Goal: Navigation & Orientation: Find specific page/section

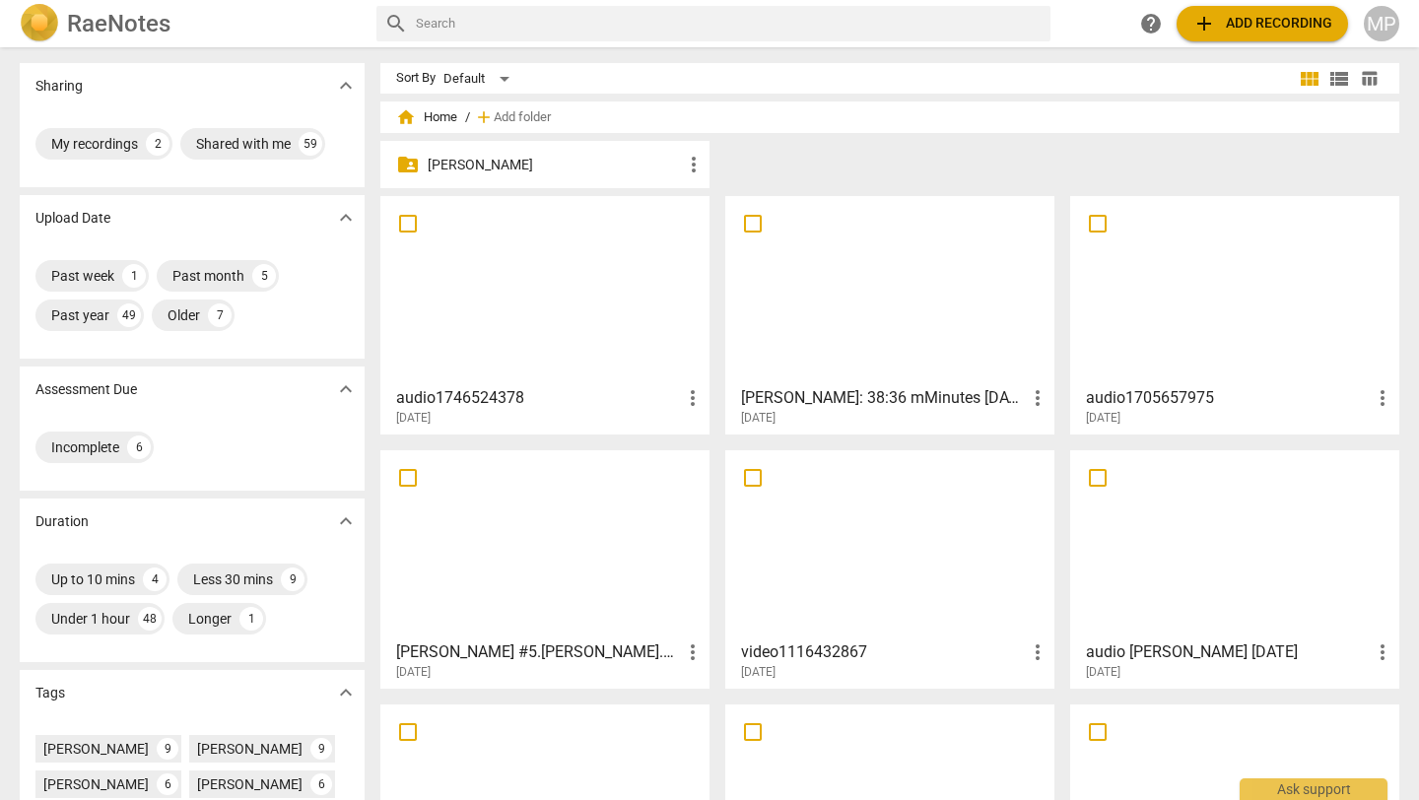
scroll to position [485, 0]
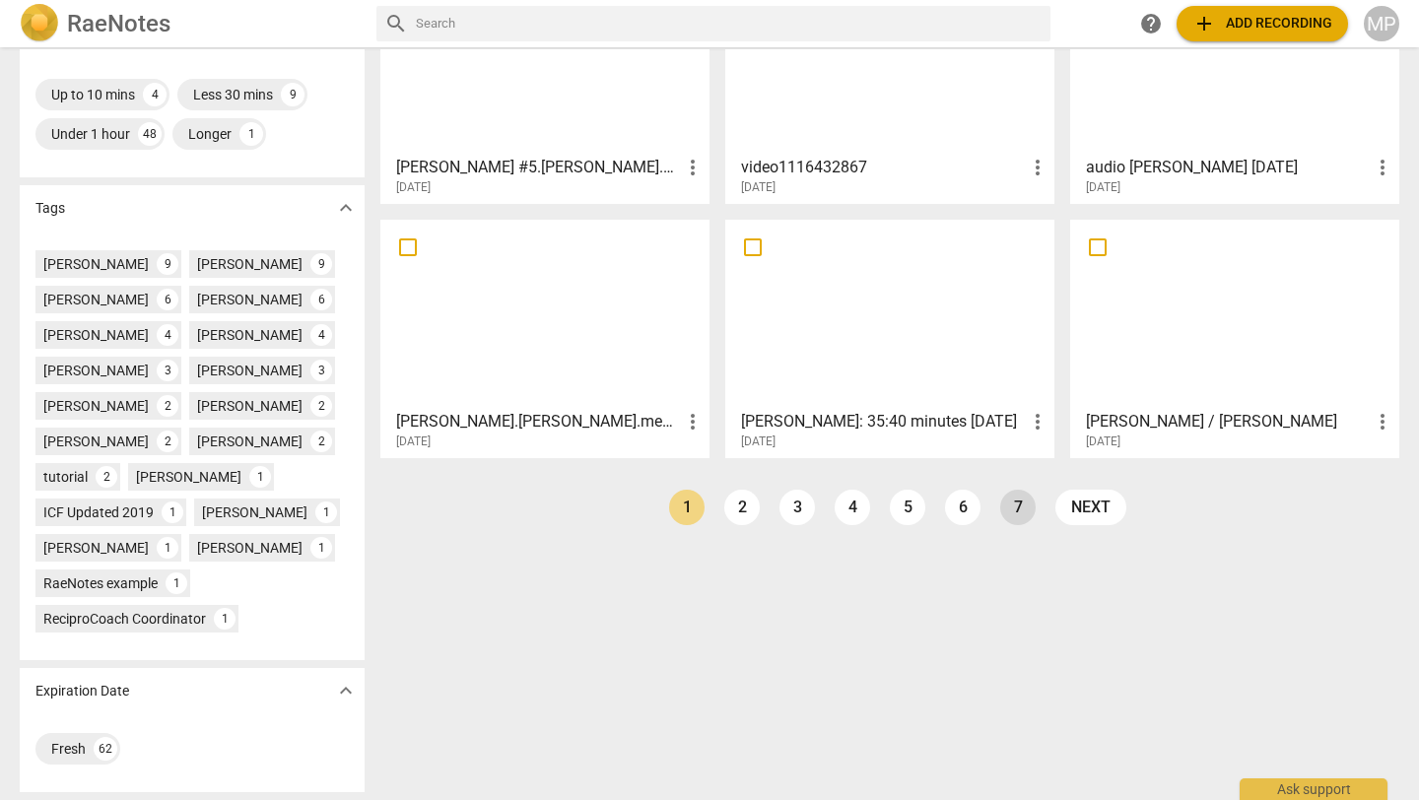
click at [1004, 517] on link "7" at bounding box center [1017, 507] width 35 height 35
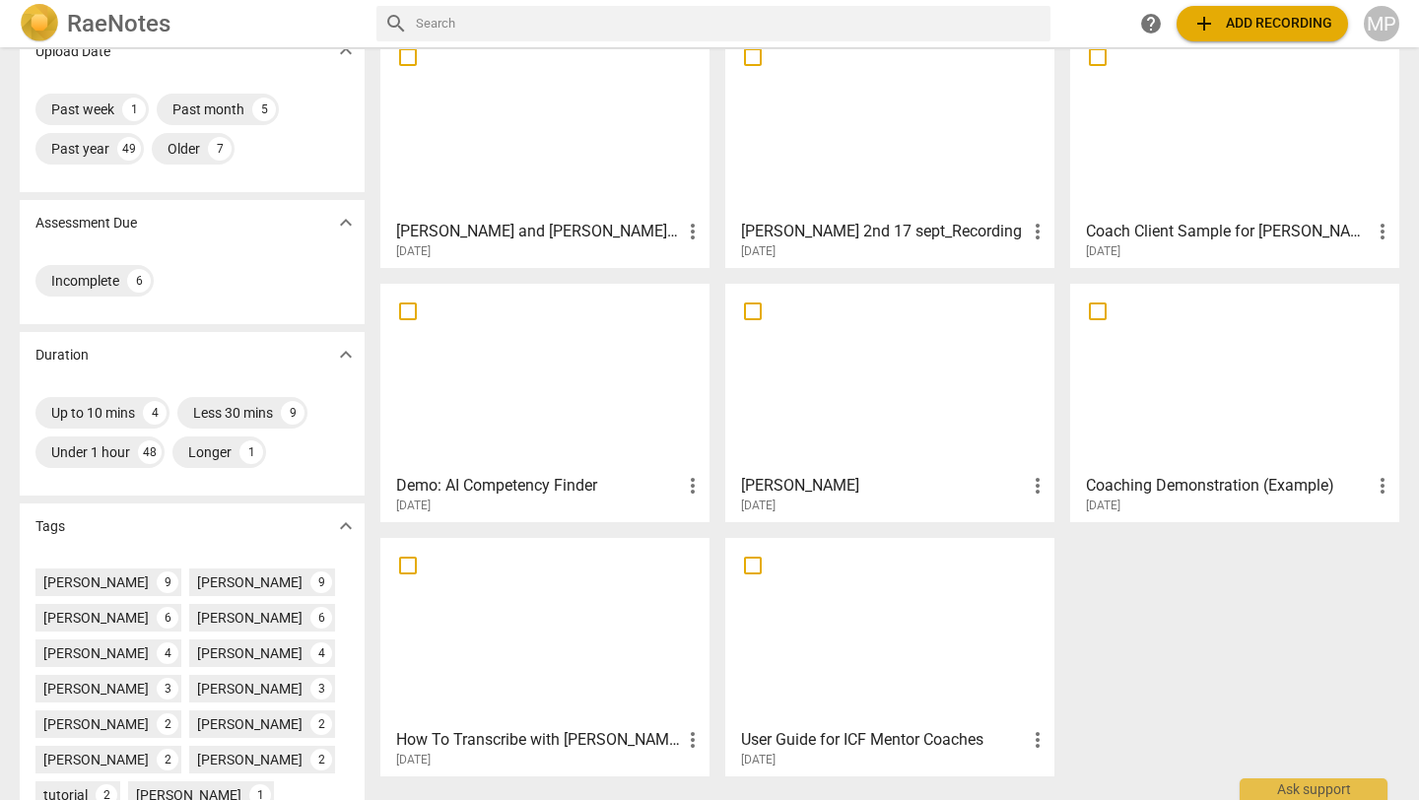
scroll to position [171, 0]
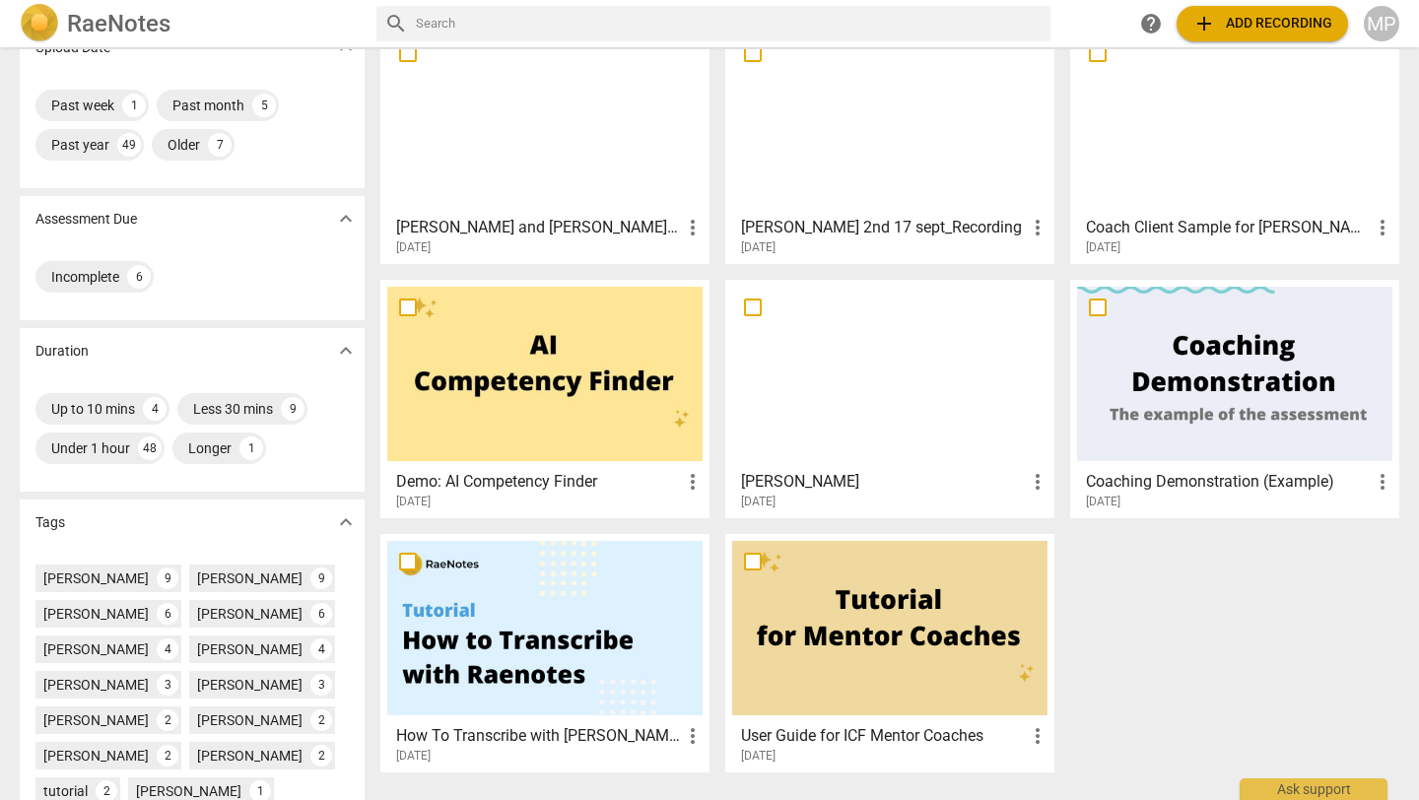
click at [865, 420] on div at bounding box center [889, 374] width 315 height 174
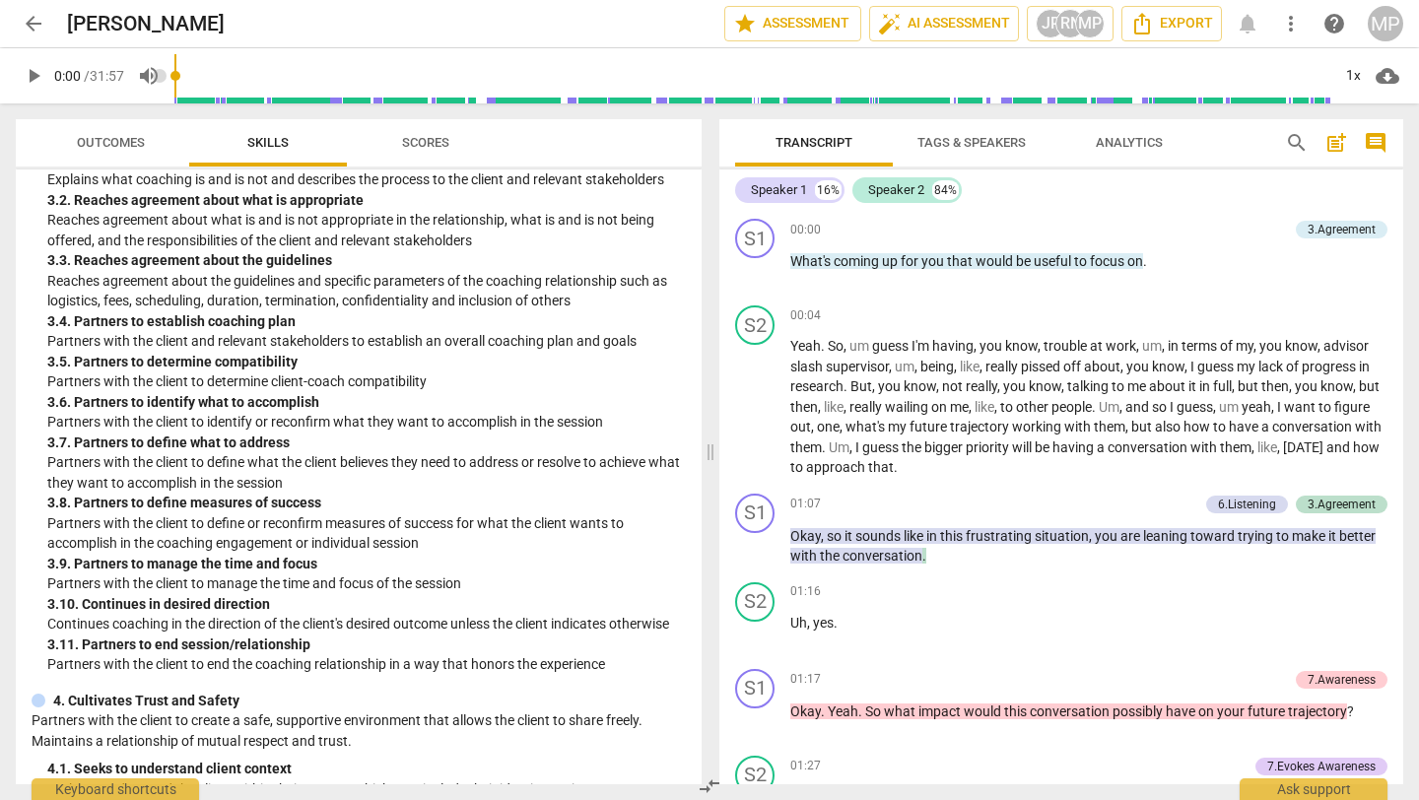
scroll to position [924, 0]
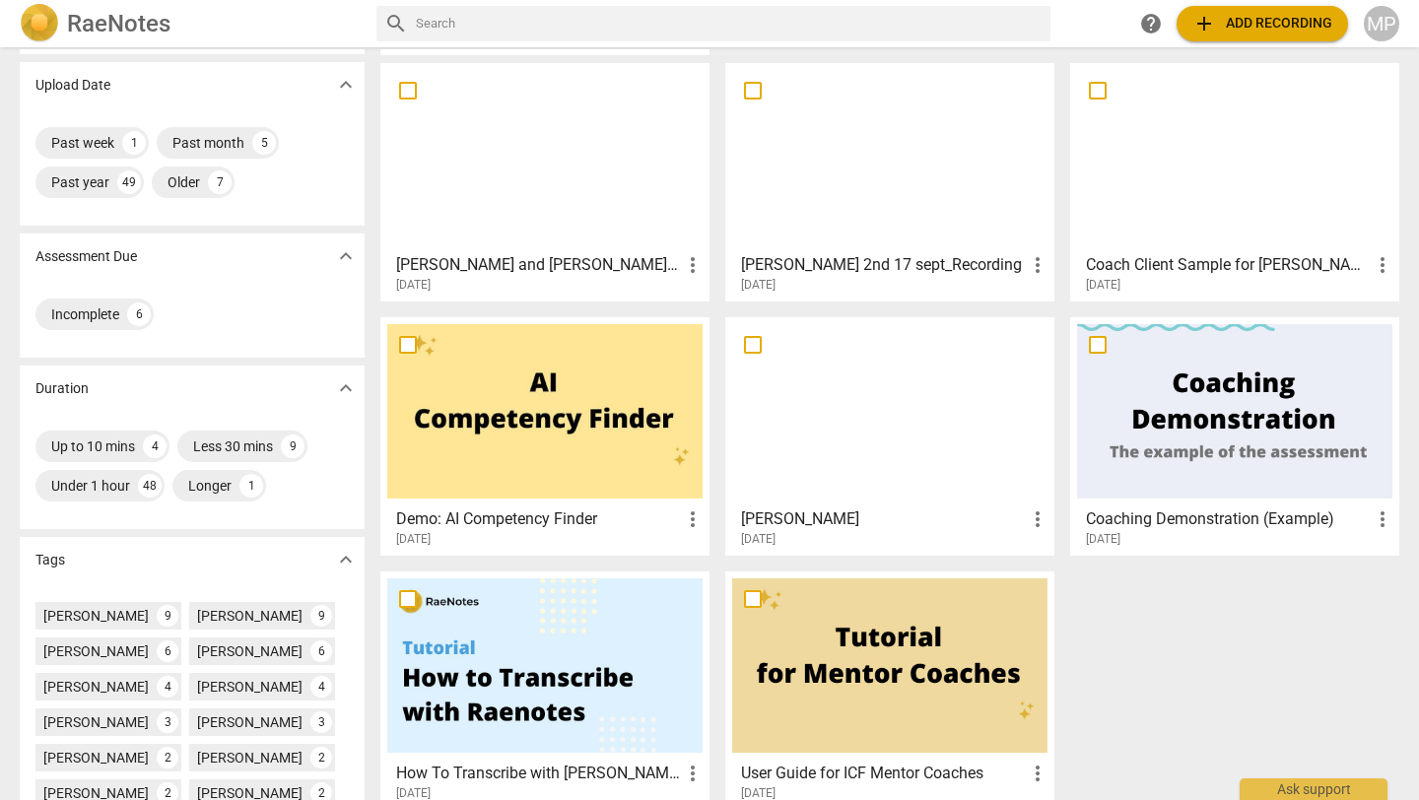
scroll to position [132, 0]
click at [855, 395] on div at bounding box center [889, 412] width 315 height 174
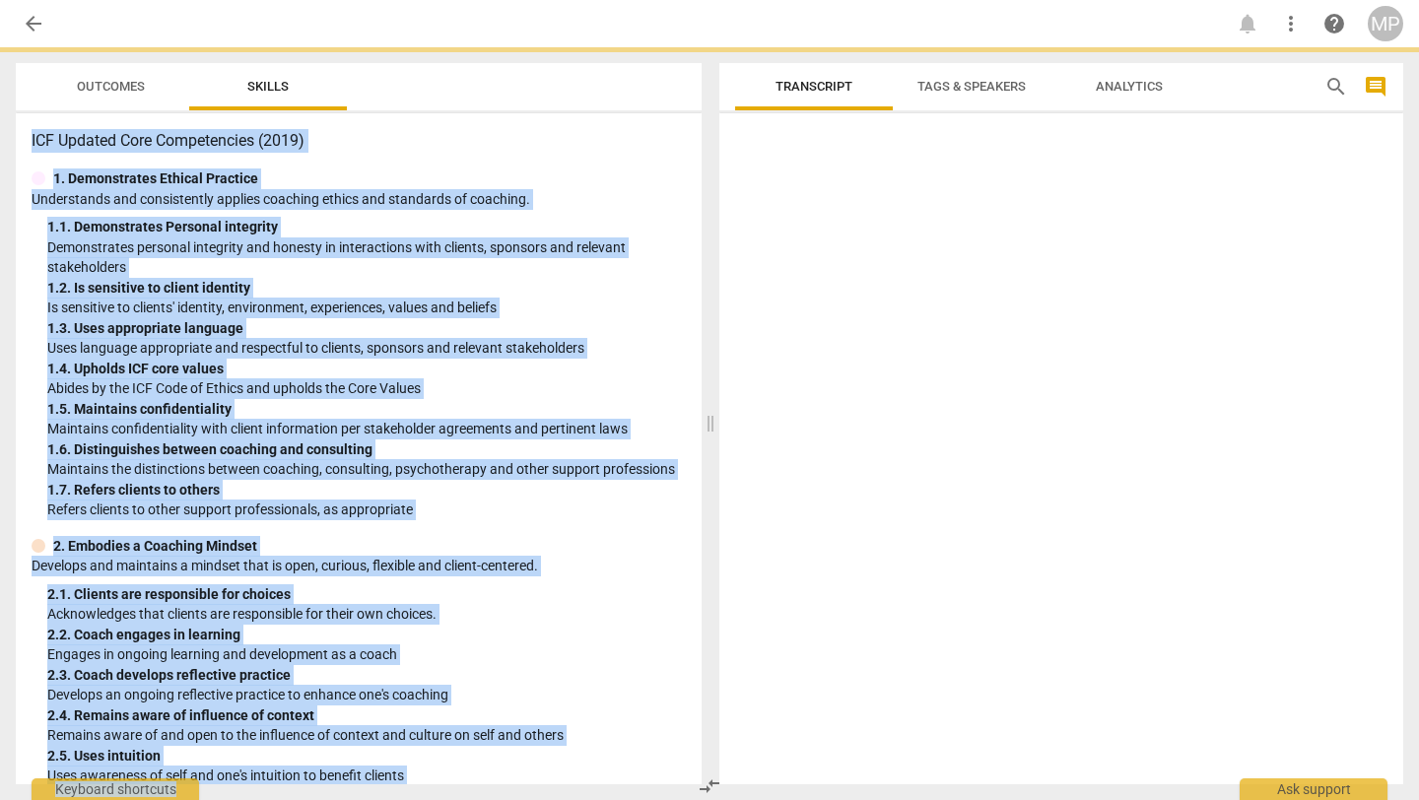
click at [855, 395] on div at bounding box center [1061, 452] width 684 height 663
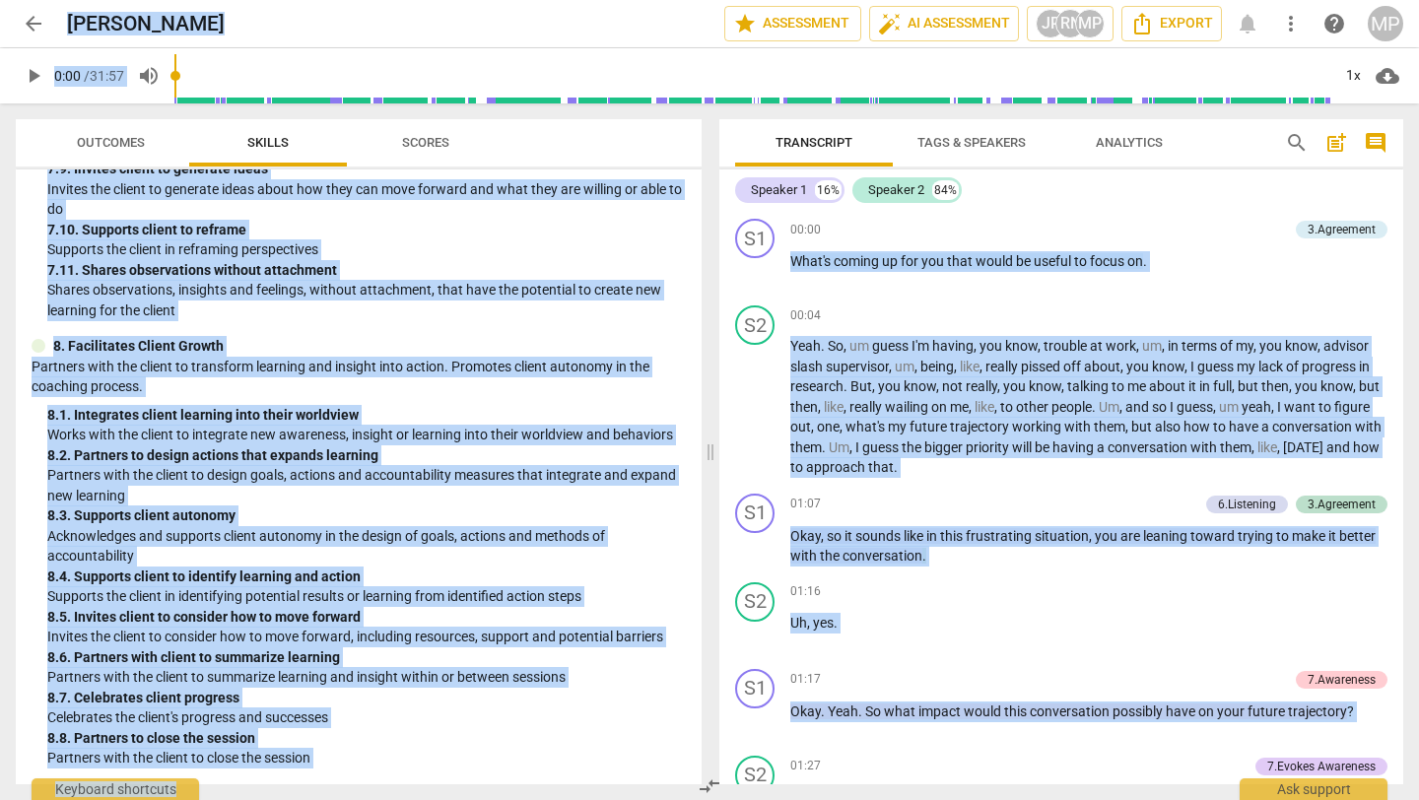
scroll to position [3011, 0]
